Goal: Transaction & Acquisition: Purchase product/service

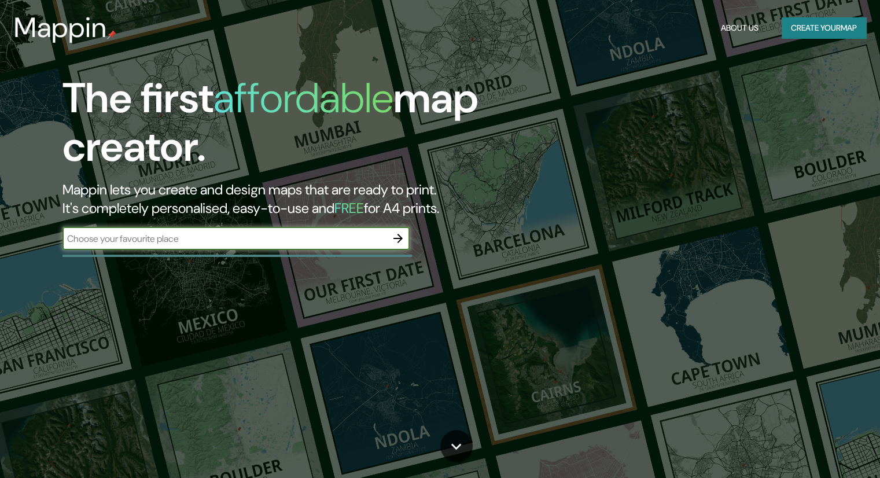
click at [307, 237] on input "text" at bounding box center [225, 238] width 324 height 13
type input "mercadillo baratillo rimac"
click at [401, 238] on icon "button" at bounding box center [398, 238] width 9 height 9
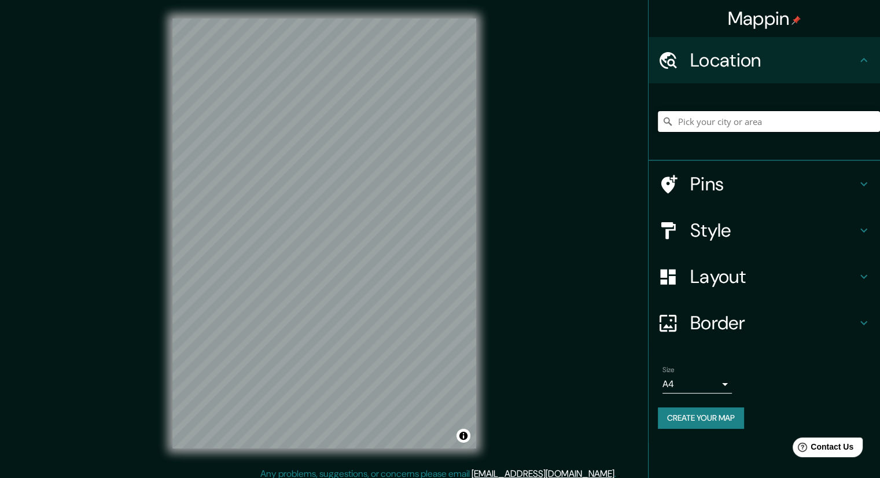
click at [726, 122] on input "Pick your city or area" at bounding box center [769, 121] width 222 height 21
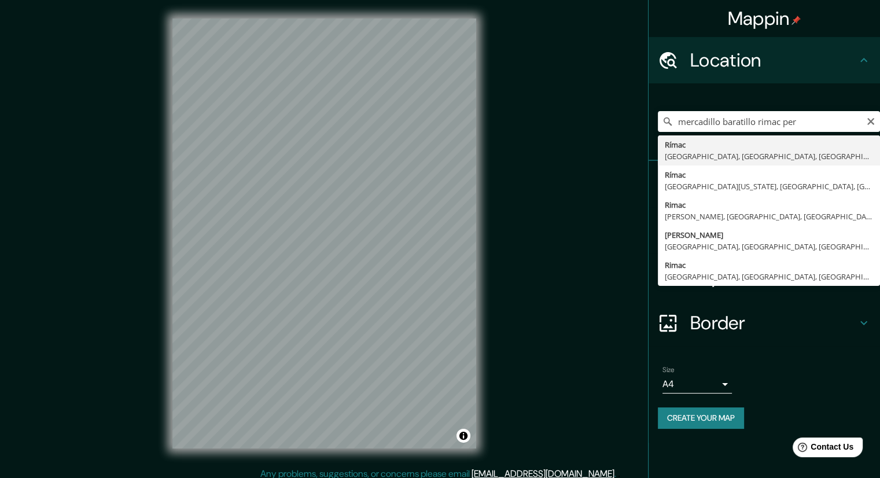
type input "Rímac, [GEOGRAPHIC_DATA], [GEOGRAPHIC_DATA], [GEOGRAPHIC_DATA]"
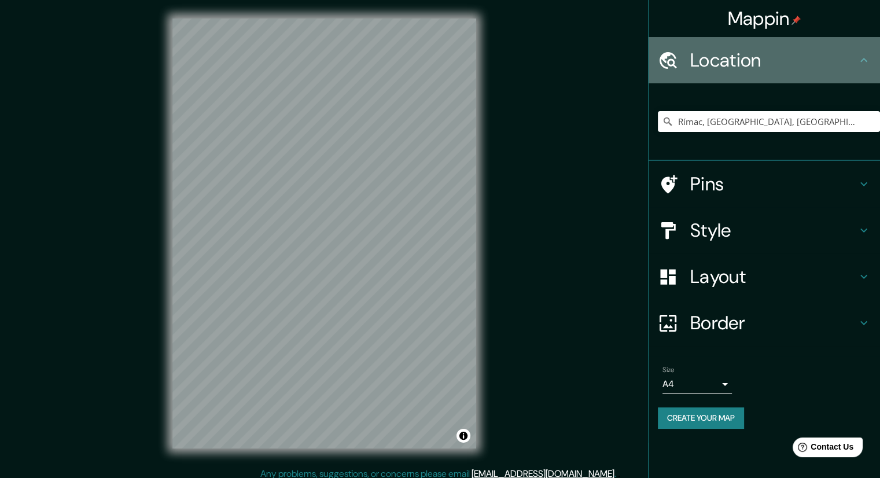
click at [797, 65] on h4 "Location" at bounding box center [774, 60] width 167 height 23
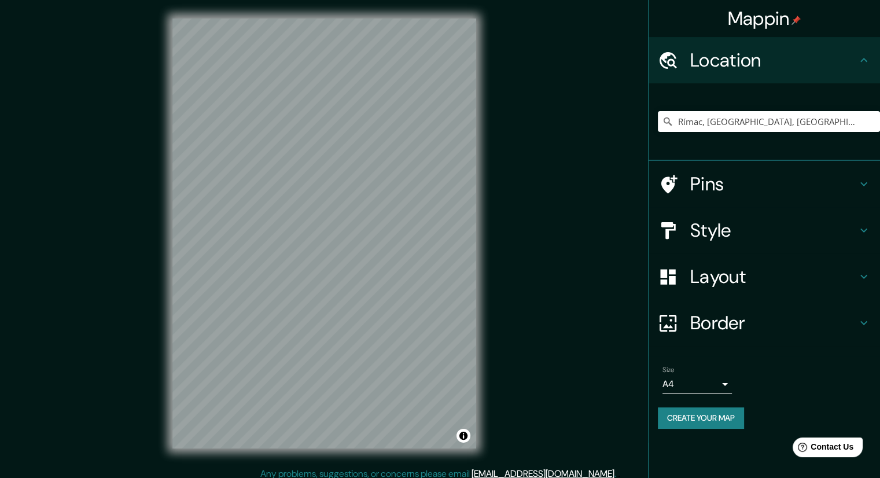
click at [841, 64] on h4 "Location" at bounding box center [774, 60] width 167 height 23
click at [854, 63] on h4 "Location" at bounding box center [774, 60] width 167 height 23
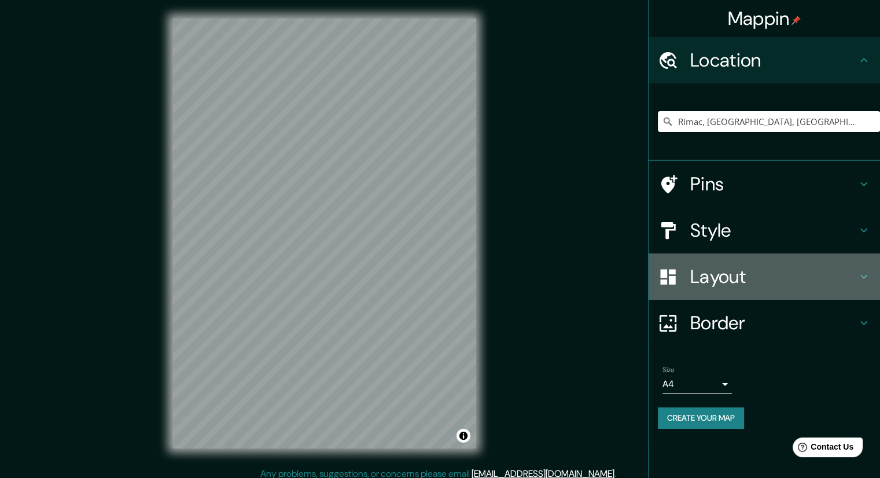
click at [786, 274] on h4 "Layout" at bounding box center [774, 276] width 167 height 23
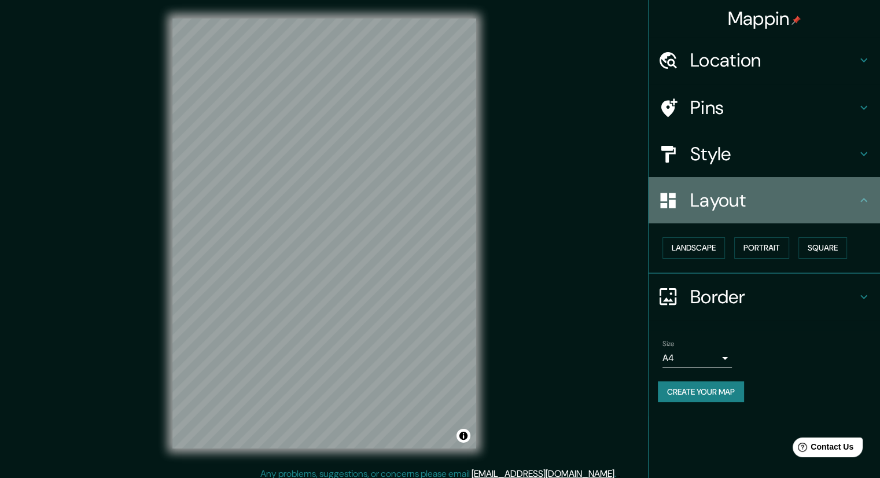
click at [832, 200] on h4 "Layout" at bounding box center [774, 200] width 167 height 23
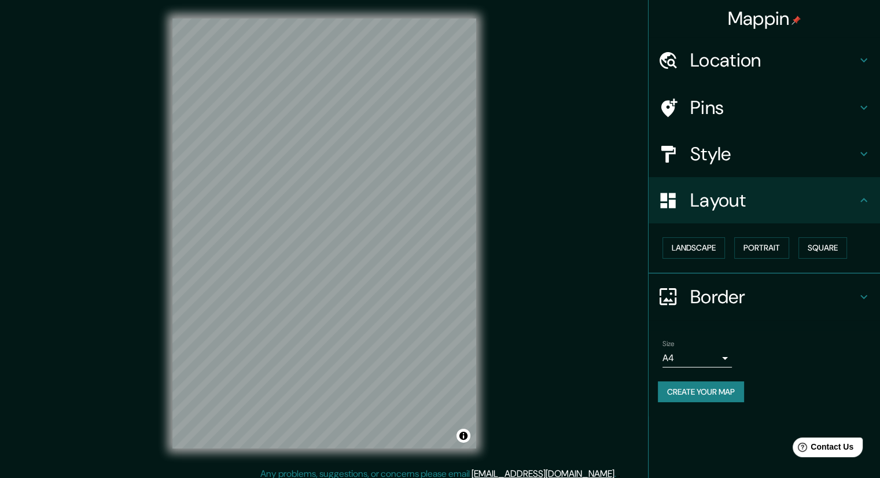
click at [811, 146] on h4 "Style" at bounding box center [774, 153] width 167 height 23
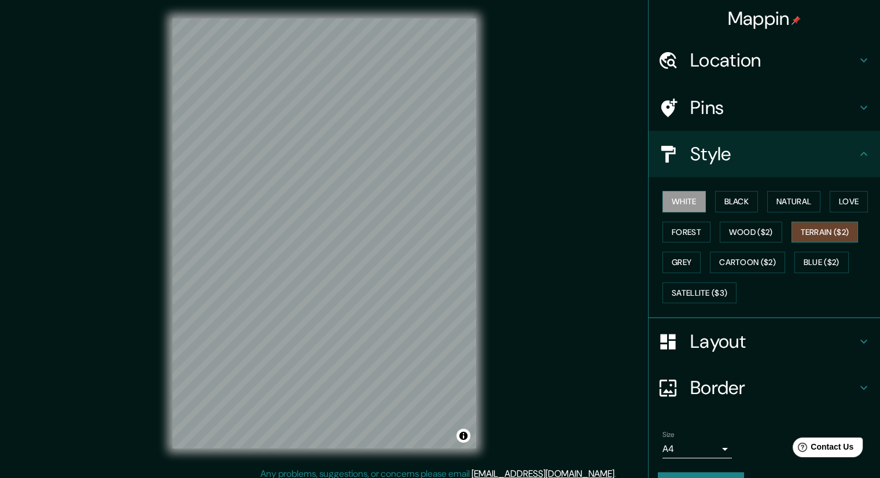
click at [827, 231] on button "Terrain ($2)" at bounding box center [825, 232] width 67 height 21
click at [756, 263] on button "Cartoon ($2)" at bounding box center [747, 262] width 75 height 21
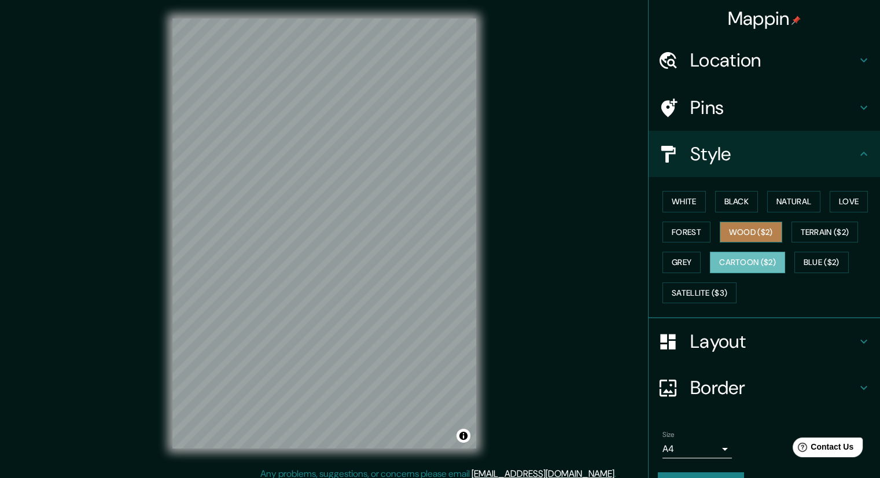
click at [741, 237] on button "Wood ($2)" at bounding box center [751, 232] width 63 height 21
click at [687, 304] on div "White Black Natural Love Forest Wood ($2) Terrain ($2) Grey Cartoon ($2) Blue (…" at bounding box center [769, 247] width 222 height 122
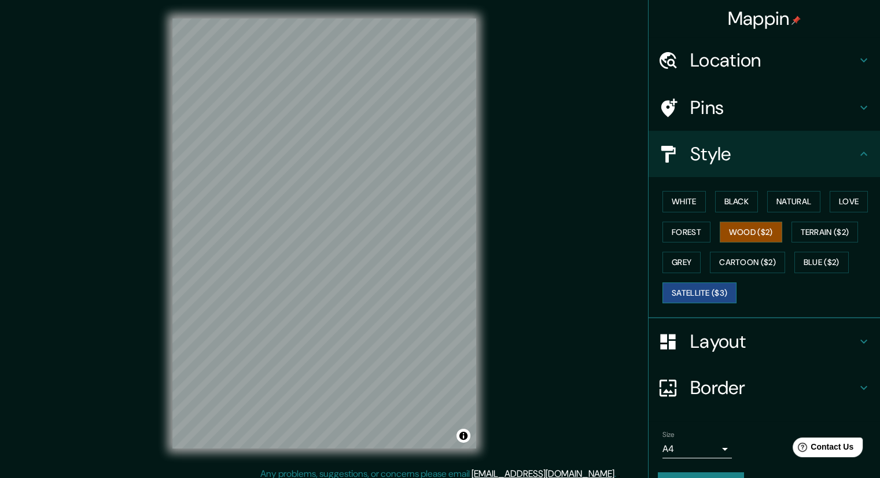
click at [683, 292] on button "Satellite ($3)" at bounding box center [700, 292] width 74 height 21
click at [687, 202] on button "White" at bounding box center [684, 201] width 43 height 21
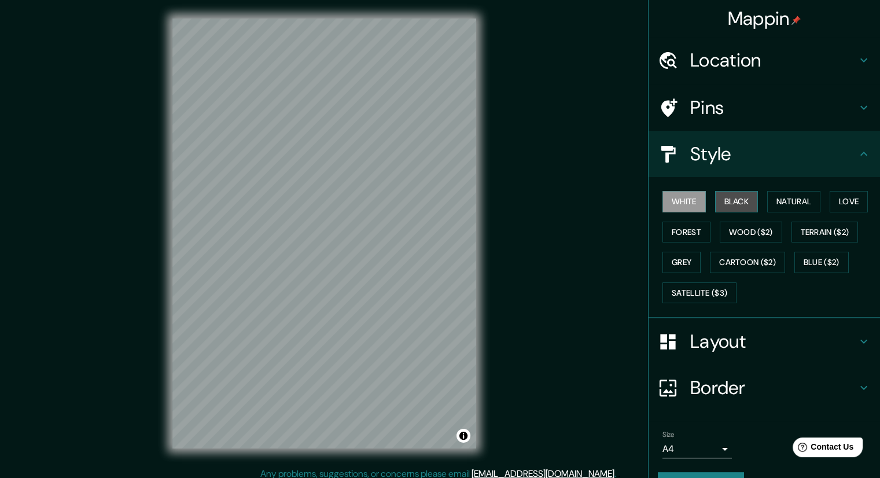
click at [720, 201] on button "Black" at bounding box center [736, 201] width 43 height 21
click at [780, 200] on button "Natural" at bounding box center [794, 201] width 53 height 21
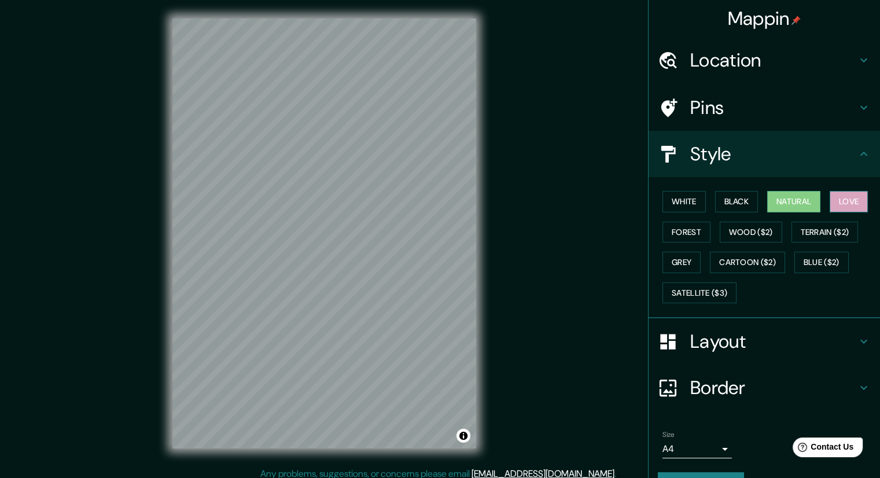
click at [841, 207] on button "Love" at bounding box center [849, 201] width 38 height 21
click at [841, 238] on button "Terrain ($2)" at bounding box center [825, 232] width 67 height 21
click at [779, 235] on div "White Black Natural Love Forest Wood ($2) Terrain ($2) Grey Cartoon ($2) Blue (…" at bounding box center [769, 247] width 222 height 122
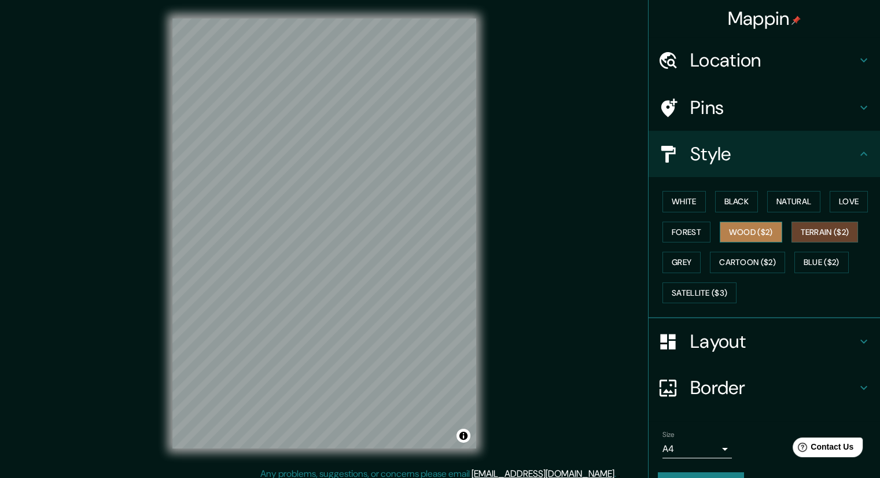
click at [748, 233] on button "Wood ($2)" at bounding box center [751, 232] width 63 height 21
click at [683, 234] on button "Forest" at bounding box center [687, 232] width 48 height 21
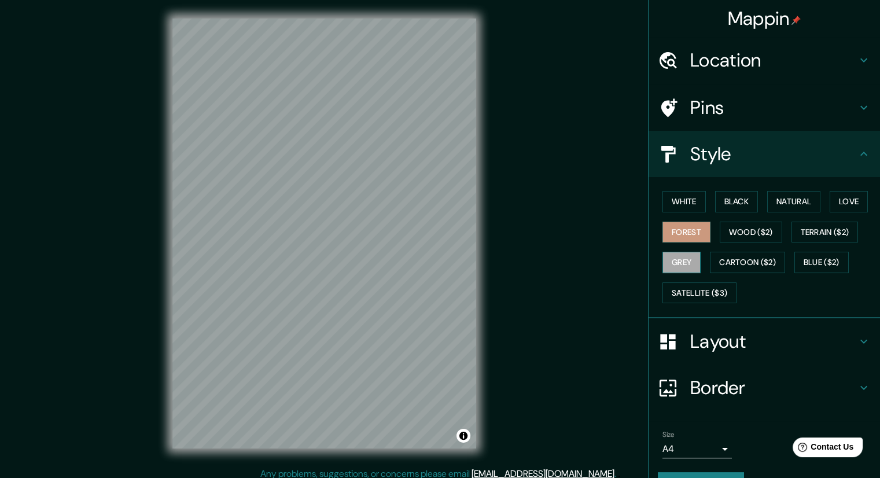
click at [669, 256] on button "Grey" at bounding box center [682, 262] width 38 height 21
click at [745, 255] on button "Cartoon ($2)" at bounding box center [747, 262] width 75 height 21
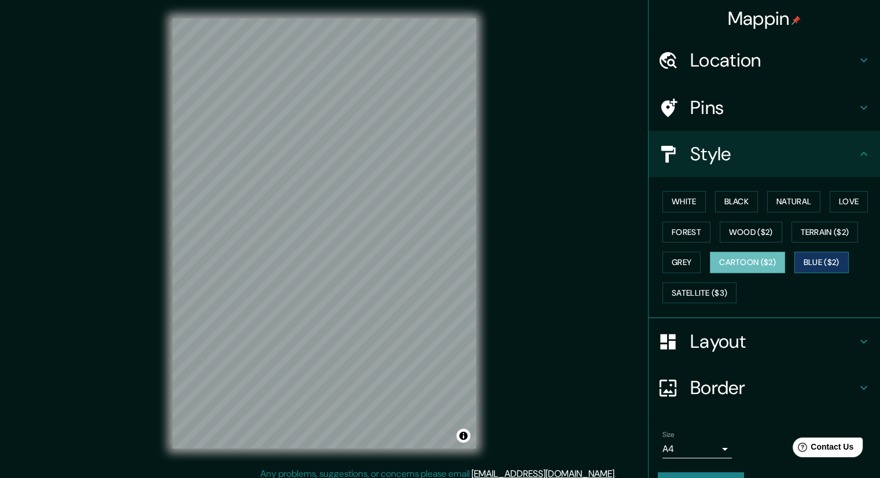
click at [842, 257] on button "Blue ($2)" at bounding box center [822, 262] width 54 height 21
click at [669, 286] on button "Satellite ($3)" at bounding box center [700, 292] width 74 height 21
